Goal: Check status: Check status

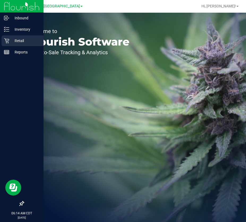
click at [8, 41] on icon at bounding box center [6, 40] width 5 height 5
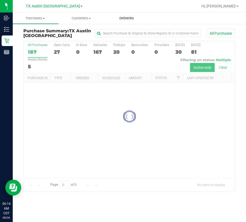
click at [125, 17] on span "Deliveries" at bounding box center [126, 18] width 29 height 5
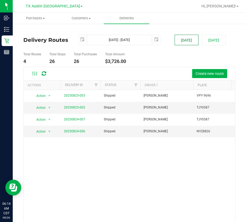
click at [186, 39] on button "[DATE]" at bounding box center [186, 40] width 24 height 11
click at [68, 132] on link "20250824-006" at bounding box center [74, 132] width 21 height 4
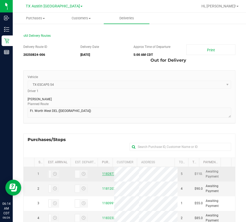
click at [103, 173] on link "11828735" at bounding box center [109, 174] width 15 height 4
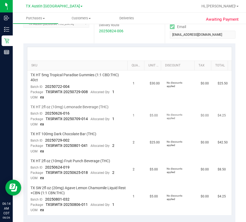
scroll to position [106, 0]
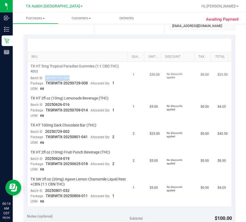
drag, startPoint x: 72, startPoint y: 76, endPoint x: 45, endPoint y: 78, distance: 27.4
click at [44, 78] on td "TX HT 5mg Tropical Paradise Gummies (1:1 CBD:THC) 40ct Batch ID 20250722-004 Pa…" at bounding box center [78, 78] width 102 height 32
copy span "20250722-004"
drag, startPoint x: 70, startPoint y: 105, endPoint x: 45, endPoint y: 105, distance: 25.4
click at [45, 105] on td "TX HT 2fl oz (10mg) Lemonade Beverage (THC) Batch ID 20250626-016 Package TXSRW…" at bounding box center [78, 107] width 102 height 27
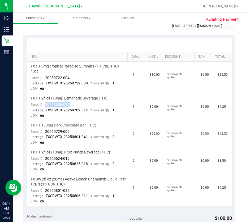
copy span "20250626-016"
drag, startPoint x: 69, startPoint y: 131, endPoint x: 43, endPoint y: 131, distance: 26.0
click at [43, 131] on td "TX HT 100mg Dark Chocolate Bar (THC) Batch ID 20250729-002 Package TXSRWTX-2025…" at bounding box center [78, 134] width 102 height 27
copy span "20250729-002"
drag, startPoint x: 73, startPoint y: 157, endPoint x: 45, endPoint y: 160, distance: 28.0
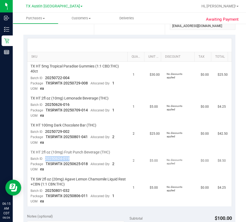
click at [45, 160] on td "TX HT 2fl oz (10mg) Fruit Punch Beverage (THC) Batch ID 20250624-019 Package TX…" at bounding box center [78, 161] width 102 height 27
copy span "20250624-019"
drag, startPoint x: 70, startPoint y: 191, endPoint x: 43, endPoint y: 191, distance: 27.6
click at [43, 191] on td "TX SW 2fl oz (20mg) Agave Lemon Chamomile Liquid Rest +CBN (1:1 CBN:THC) Batch …" at bounding box center [78, 191] width 102 height 32
copy span "20250801-032"
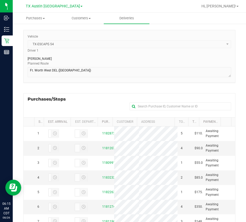
scroll to position [80, 0]
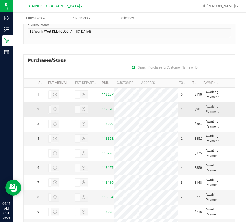
click at [103, 108] on link "11812072" at bounding box center [109, 110] width 15 height 4
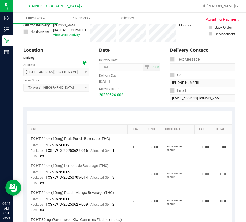
scroll to position [80, 0]
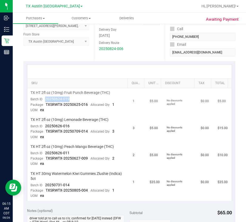
drag, startPoint x: 76, startPoint y: 98, endPoint x: 44, endPoint y: 100, distance: 31.6
click at [44, 100] on td "TX HT 2fl oz (10mg) Fruit Punch Beverage (THC) Batch ID 20250624-019 Package TX…" at bounding box center [78, 101] width 102 height 27
copy span "20250624-019"
drag, startPoint x: 68, startPoint y: 126, endPoint x: 42, endPoint y: 129, distance: 25.8
click at [42, 129] on td "TX HT 2fl oz (10mg) Lemonade Beverage (THC) Batch ID 20250626-016 Package TXSRW…" at bounding box center [78, 128] width 102 height 27
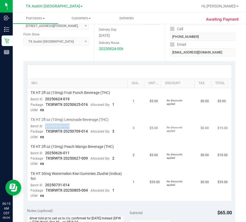
copy span "20250626-016"
drag, startPoint x: 74, startPoint y: 151, endPoint x: 43, endPoint y: 155, distance: 30.9
click at [43, 155] on td "TX HT 2fl oz (10mg) Peach Mango Beverage (THC) Batch ID 20250626-011 Package TX…" at bounding box center [78, 155] width 102 height 27
copy span "20250626-011"
drag, startPoint x: 73, startPoint y: 184, endPoint x: 43, endPoint y: 186, distance: 29.2
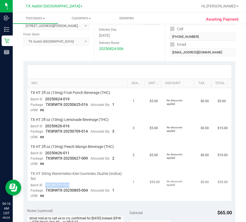
click at [43, 186] on td "TX HT 30mg Watermelon Kiwi Gummies Zlushie (Indica) 5ct Batch ID 20250731-014 P…" at bounding box center [78, 185] width 102 height 32
copy span "20250731-014"
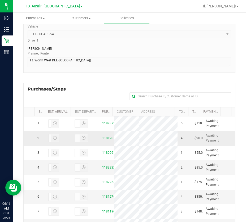
scroll to position [113, 0]
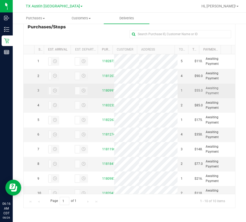
click at [103, 91] on div "11809910" at bounding box center [106, 90] width 9 height 5
click at [102, 91] on link "11809910" at bounding box center [109, 91] width 15 height 4
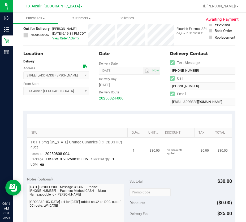
scroll to position [53, 0]
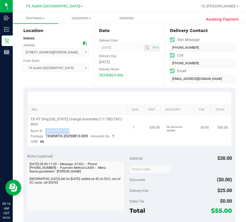
drag, startPoint x: 73, startPoint y: 130, endPoint x: 44, endPoint y: 129, distance: 29.2
click at [44, 129] on td "TX HT 5mg [US_STATE] Orange Gummies (1:1 CBD:THC) 40ct Batch ID 20250808-004 Pa…" at bounding box center [78, 131] width 102 height 32
copy span "20250808-004"
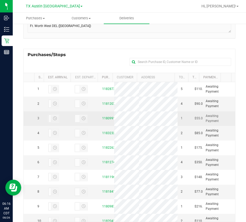
scroll to position [106, 0]
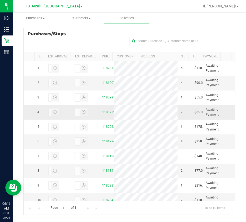
click at [104, 114] on link "11832320" at bounding box center [109, 113] width 15 height 4
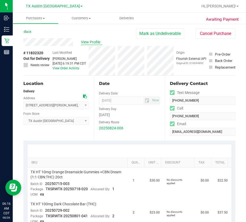
click at [90, 41] on span "View Profile" at bounding box center [91, 42] width 21 height 6
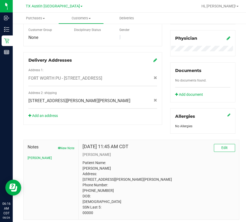
scroll to position [185, 0]
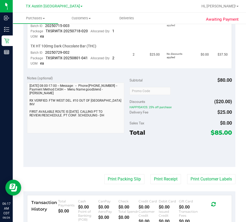
scroll to position [105, 0]
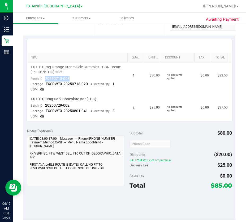
drag, startPoint x: 77, startPoint y: 79, endPoint x: 45, endPoint y: 79, distance: 32.1
click at [45, 79] on td "TX HT 10mg Orange Dreamsicle Gummies +CBN Dream (1:1 CBN:THC) 20ct Batch ID 202…" at bounding box center [78, 79] width 102 height 32
drag, startPoint x: 70, startPoint y: 107, endPoint x: 44, endPoint y: 106, distance: 26.0
click at [44, 106] on td "TX HT 100mg Dark Chocolate Bar (THC) Batch ID 20250729-002 Package TXSRWTX-2025…" at bounding box center [78, 108] width 102 height 27
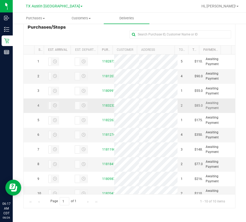
scroll to position [113, 0]
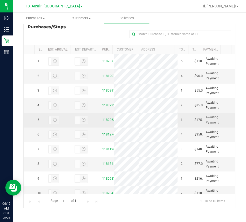
click at [107, 123] on div "11822632" at bounding box center [106, 120] width 9 height 5
click at [107, 122] on link "11822632" at bounding box center [109, 120] width 15 height 4
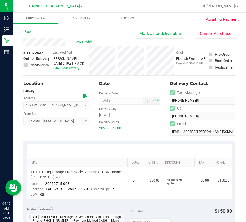
click at [85, 45] on div "View Profile" at bounding box center [79, 42] width 112 height 8
click at [84, 43] on span "View Profile" at bounding box center [83, 42] width 21 height 6
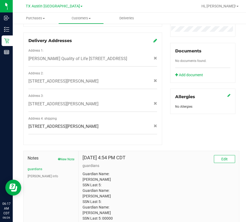
scroll to position [200, 0]
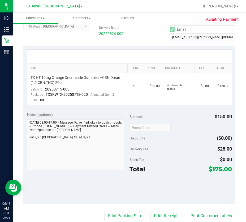
scroll to position [94, 0]
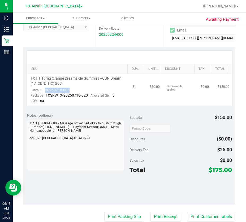
drag, startPoint x: 71, startPoint y: 91, endPoint x: 44, endPoint y: 89, distance: 27.4
click at [44, 89] on td "TX HT 10mg Orange Dreamsicle Gummies +CBN Dream (1:1 CBN:THC) 20ct Batch ID 202…" at bounding box center [78, 90] width 102 height 32
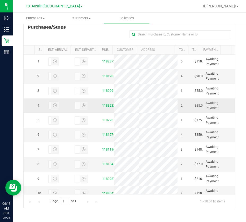
scroll to position [113, 0]
click at [105, 136] on link "11812749" at bounding box center [109, 135] width 15 height 4
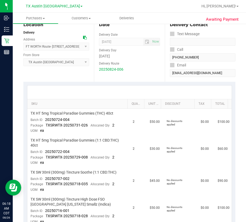
scroll to position [106, 0]
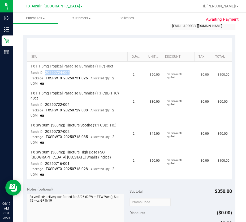
drag, startPoint x: 72, startPoint y: 71, endPoint x: 45, endPoint y: 74, distance: 27.4
click at [45, 74] on td "TX HT 5mg Tropical Paradise Gummies (THC) 40ct Batch ID 20250724-004 Package TX…" at bounding box center [78, 75] width 102 height 27
drag, startPoint x: 73, startPoint y: 103, endPoint x: 45, endPoint y: 105, distance: 27.9
click at [45, 105] on td "TX HT 5mg Tropical Paradise Gummies (1:1 CBD:THC) 40ct Batch ID 20250722-004 Pa…" at bounding box center [78, 105] width 102 height 32
drag, startPoint x: 75, startPoint y: 133, endPoint x: 45, endPoint y: 134, distance: 30.5
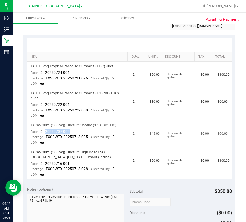
click at [45, 134] on td "TX SW 30ml (300mg) Tincture Soothe (1:1 CBD:THC) Batch ID 20250707-002 Package …" at bounding box center [78, 134] width 102 height 27
drag, startPoint x: 69, startPoint y: 164, endPoint x: 45, endPoint y: 165, distance: 24.4
click at [45, 165] on td "TX SW 30ml (300mg) Tincture High Dose FSO [GEOGRAPHIC_DATA] [US_STATE] Smallz (…" at bounding box center [78, 164] width 102 height 32
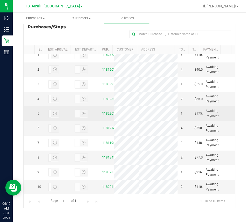
scroll to position [32, 0]
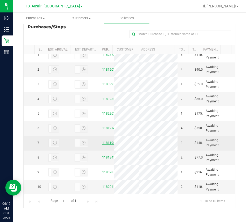
click at [103, 141] on div "11811964" at bounding box center [106, 143] width 9 height 5
click at [103, 141] on link "11811964" at bounding box center [109, 143] width 15 height 4
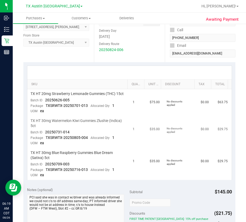
scroll to position [80, 0]
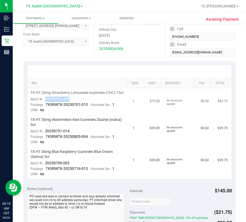
drag, startPoint x: 61, startPoint y: 103, endPoint x: 47, endPoint y: 105, distance: 15.0
click at [44, 103] on td "TX HT 20mg Strawberry Lemonade Gummies (THC) 15ct Batch ID 20250626-005 Package…" at bounding box center [78, 101] width 102 height 27
drag, startPoint x: 75, startPoint y: 137, endPoint x: 44, endPoint y: 138, distance: 31.3
click at [44, 138] on td "TX HT 30mg Watermelon Kiwi Gummies Zlushie (Indica) 5ct Batch ID 20250731-014 P…" at bounding box center [78, 131] width 102 height 32
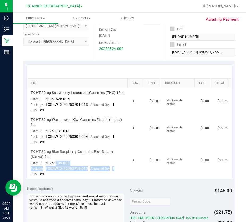
drag, startPoint x: 73, startPoint y: 171, endPoint x: 65, endPoint y: 169, distance: 8.0
click at [56, 171] on td "TX HT 30mg Blue Raspberry Gummies Blue Dream (Sativa) 5ct Batch ID 20250709-003…" at bounding box center [78, 163] width 102 height 32
click at [75, 166] on td "TX HT 30mg Blue Raspberry Gummies Blue Dream (Sativa) 5ct Batch ID 20250709-003…" at bounding box center [78, 163] width 102 height 32
drag, startPoint x: 67, startPoint y: 167, endPoint x: 43, endPoint y: 168, distance: 24.4
click at [43, 168] on td "TX HT 30mg Blue Raspberry Gummies Blue Dream (Sativa) 5ct Batch ID 20250709-003…" at bounding box center [78, 163] width 102 height 32
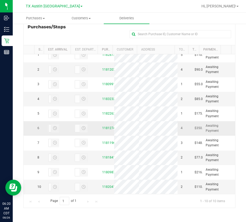
scroll to position [32, 0]
click at [103, 156] on link "11818412" at bounding box center [109, 158] width 15 height 4
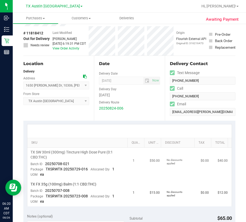
scroll to position [80, 0]
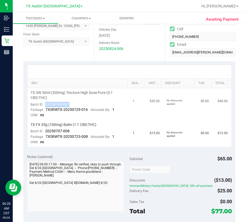
drag, startPoint x: 76, startPoint y: 103, endPoint x: 43, endPoint y: 105, distance: 33.0
click at [43, 105] on td "TX SW 30ml (300mg) Tincture High Dose Pure (0:1 CBD:THC) Batch ID 20250708-021 …" at bounding box center [78, 104] width 102 height 32
drag, startPoint x: 72, startPoint y: 132, endPoint x: 45, endPoint y: 132, distance: 27.0
click at [45, 132] on td "TX FX 35g (100mg) Balm (1:1 CBD:THC) Batch ID 20250707-008 Package TXSRWTX-2025…" at bounding box center [78, 133] width 102 height 27
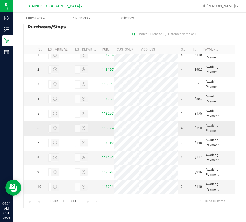
scroll to position [32, 0]
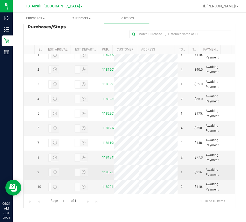
click at [103, 171] on link "11809876" at bounding box center [109, 173] width 15 height 4
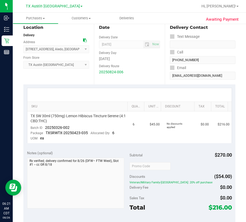
scroll to position [80, 0]
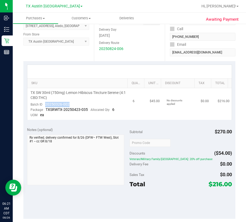
drag, startPoint x: 70, startPoint y: 103, endPoint x: 45, endPoint y: 104, distance: 25.0
click at [45, 104] on td "TX SW 30ml (750mg) Lemon Hibiscus Tincture Serene (4:1 CBD:THC) Batch ID 202503…" at bounding box center [78, 104] width 102 height 32
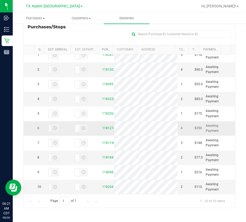
scroll to position [32, 0]
click at [103, 185] on link "11820413" at bounding box center [109, 187] width 15 height 4
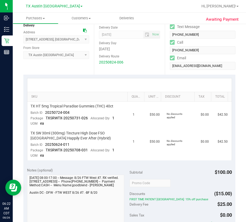
scroll to position [106, 0]
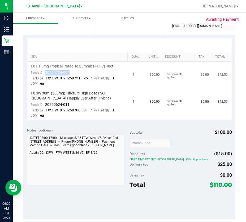
drag, startPoint x: 76, startPoint y: 72, endPoint x: 45, endPoint y: 75, distance: 30.8
click at [45, 75] on td "TX HT 5mg Tropical Paradise Gummies (THC) 40ct Batch ID 20250724-004 Package TX…" at bounding box center [78, 75] width 102 height 27
drag, startPoint x: 69, startPoint y: 103, endPoint x: 43, endPoint y: 105, distance: 26.0
click at [43, 105] on td "TX SW 30ml (300mg) Tincture High Dose FSO [GEOGRAPHIC_DATA] Happily Ever After …" at bounding box center [78, 105] width 102 height 32
